Goal: Task Accomplishment & Management: Manage account settings

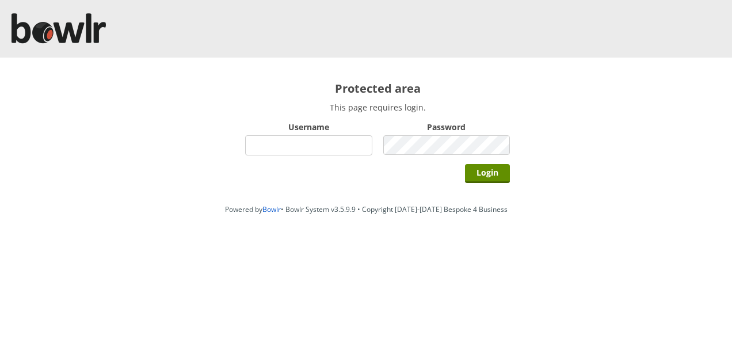
click at [294, 196] on div "Protected area This page requires login. Username Password Login" at bounding box center [377, 128] width 311 height 141
click at [290, 147] on input "Username" at bounding box center [308, 145] width 127 height 20
type input "Director"
click at [465, 164] on input "Login" at bounding box center [487, 173] width 45 height 19
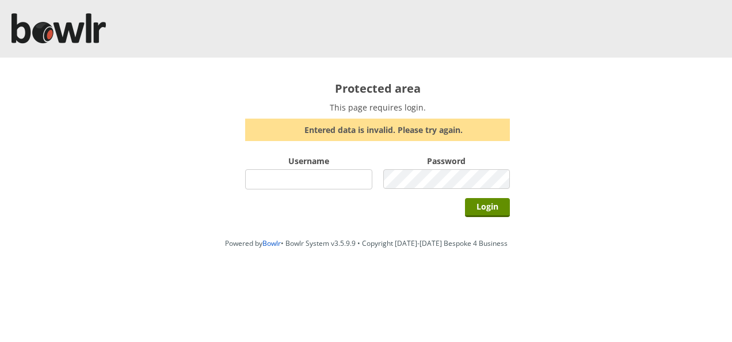
click at [280, 176] on input "Username" at bounding box center [308, 179] width 127 height 20
type input "Director"
click at [465, 198] on input "Login" at bounding box center [487, 207] width 45 height 19
click at [327, 180] on input "Username" at bounding box center [308, 179] width 127 height 20
type input "Director"
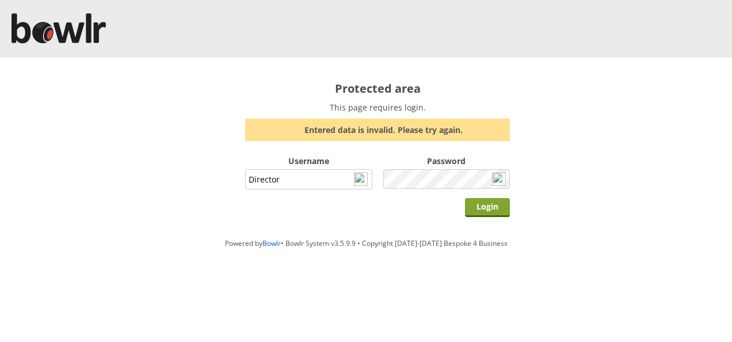
click at [486, 208] on input "Login" at bounding box center [487, 207] width 45 height 19
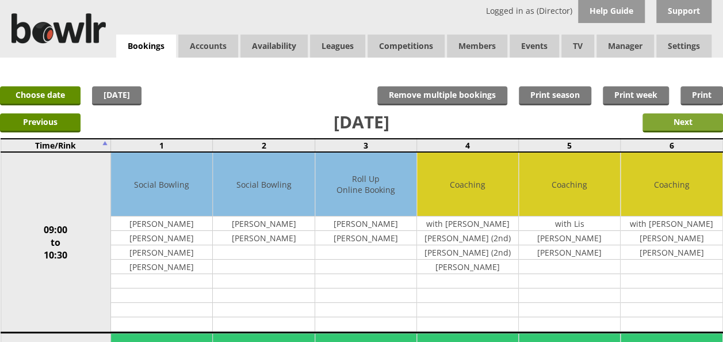
click at [679, 124] on input "Next" at bounding box center [683, 122] width 81 height 19
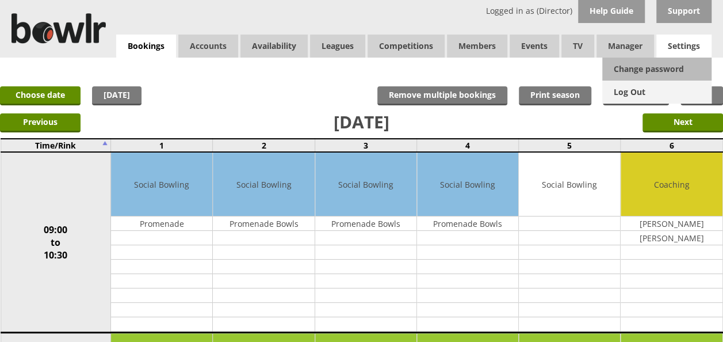
click at [634, 92] on link "Log Out" at bounding box center [657, 92] width 109 height 23
